Goal: Task Accomplishment & Management: Complete application form

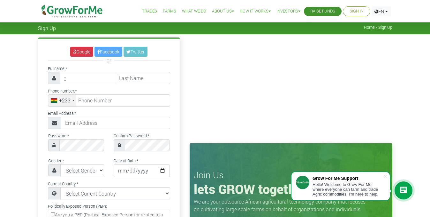
type input ";"
type input "RANSFORD"
click at [134, 79] on input "text" at bounding box center [142, 78] width 55 height 12
type input "AGYEMANG BADU"
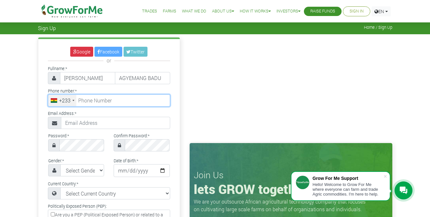
click at [122, 97] on input "tel" at bounding box center [109, 100] width 122 height 12
type input "54 194 1568"
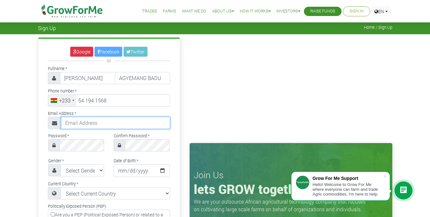
click at [94, 122] on input "text" at bounding box center [115, 123] width 109 height 12
type input "F"
type input "ransfordagyemangbadu7716@gmail.com"
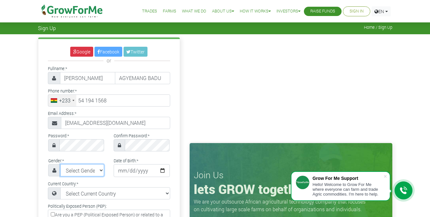
click at [100, 169] on select "Select Gender Female Male" at bounding box center [82, 170] width 44 height 12
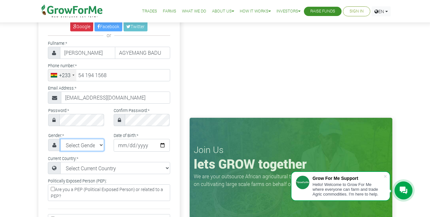
scroll to position [32, 0]
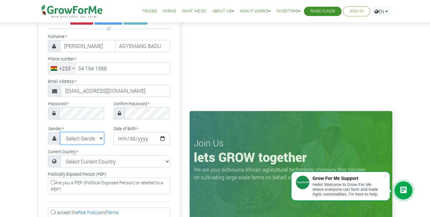
click at [99, 139] on select "Select Gender Female Male" at bounding box center [82, 138] width 44 height 12
select select "Male"
click at [60, 132] on select "Select Gender Female Male" at bounding box center [82, 138] width 44 height 12
click at [121, 137] on input "date" at bounding box center [142, 138] width 56 height 13
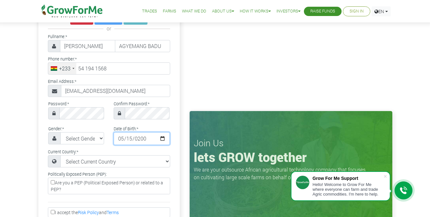
type input "2003-05-15"
type input "2004-05-15"
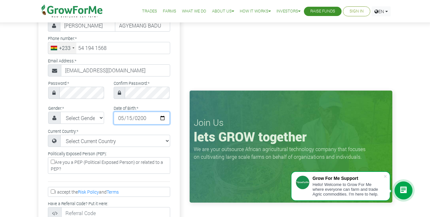
scroll to position [64, 0]
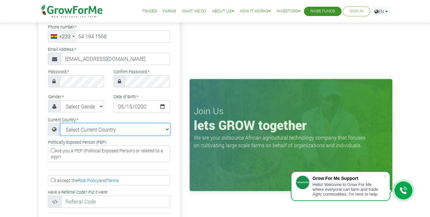
click at [95, 131] on select "Select Current Country Afghanistan Albania Algeria American Samoa Andorra Angol…" at bounding box center [115, 129] width 110 height 12
select select "Ghana"
click at [60, 123] on select "Select Current Country Afghanistan Albania Algeria American Samoa Andorra Angol…" at bounding box center [115, 129] width 110 height 12
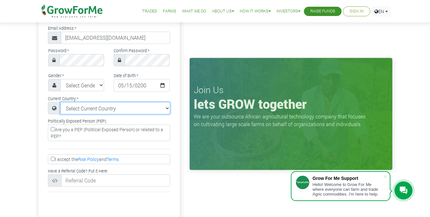
scroll to position [96, 0]
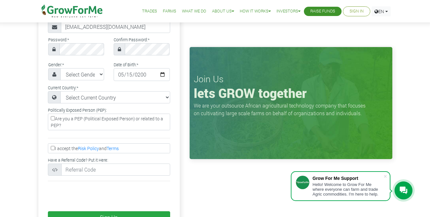
click at [54, 147] on input "I accept the Risk Policy and Terms" at bounding box center [53, 148] width 4 height 4
checkbox input "true"
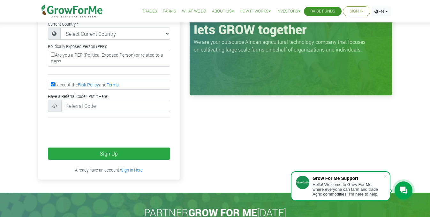
scroll to position [160, 0]
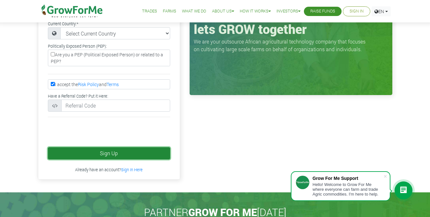
click at [88, 152] on button "Sign Up" at bounding box center [109, 153] width 122 height 12
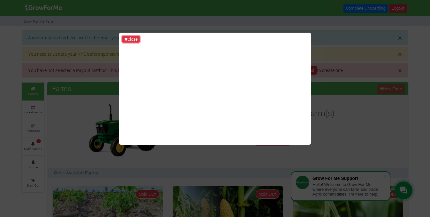
click at [127, 38] on icon at bounding box center [125, 39] width 3 height 4
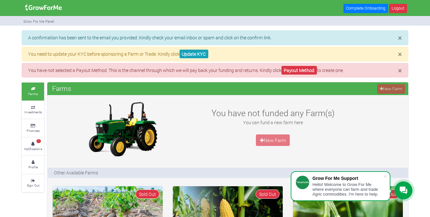
click at [403, 72] on div "× You have not selected a Payout Method. This is the channel through which we w…" at bounding box center [215, 70] width 387 height 15
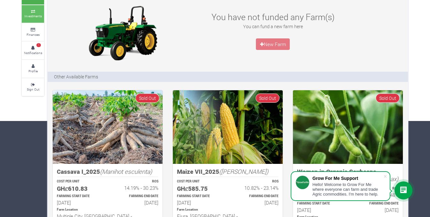
click at [30, 15] on small "Investments" at bounding box center [33, 16] width 18 height 4
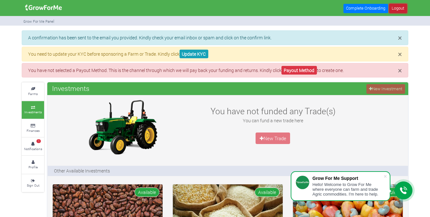
click at [396, 9] on link "Logout" at bounding box center [398, 8] width 18 height 9
